Goal: Obtain resource: Obtain resource

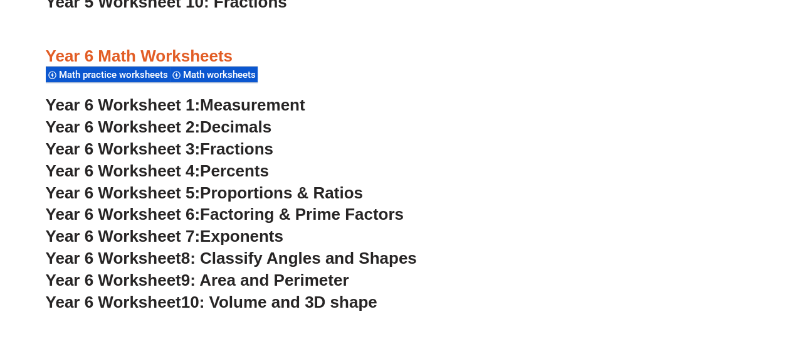
scroll to position [2680, 0]
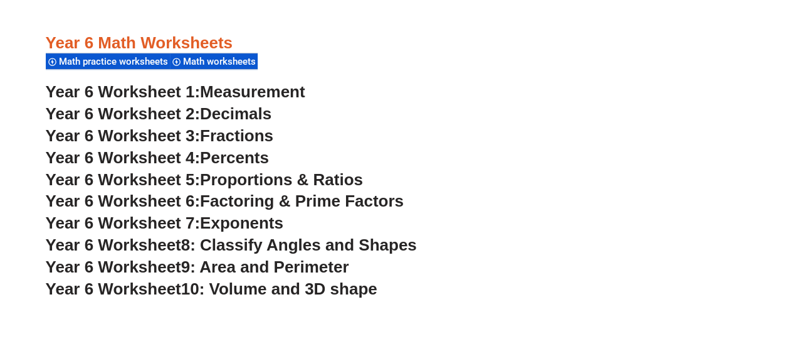
click at [402, 127] on h3 "Year 6 Worksheet 3: Fractions" at bounding box center [397, 135] width 702 height 21
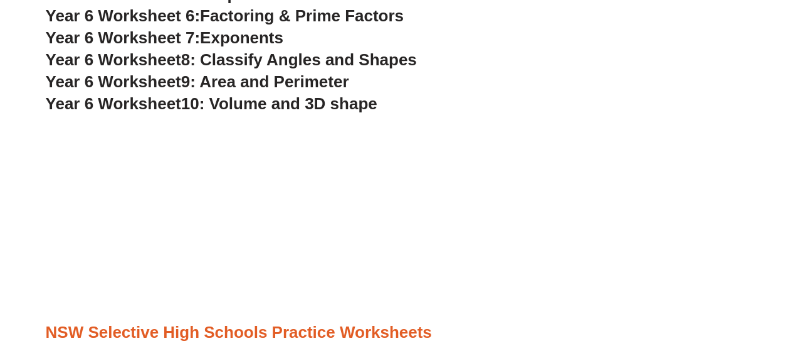
scroll to position [2854, 0]
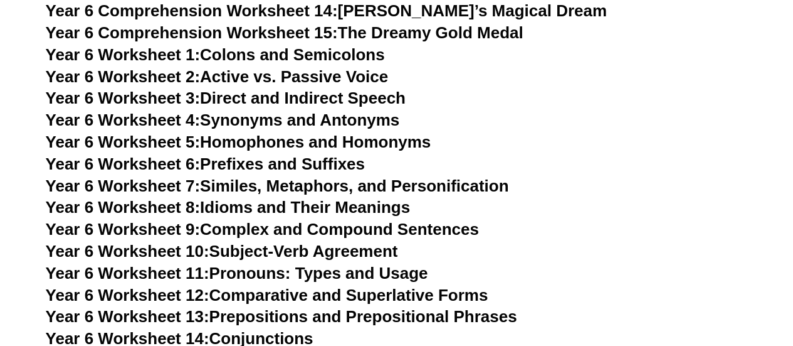
scroll to position [7357, 0]
